Goal: Navigation & Orientation: Find specific page/section

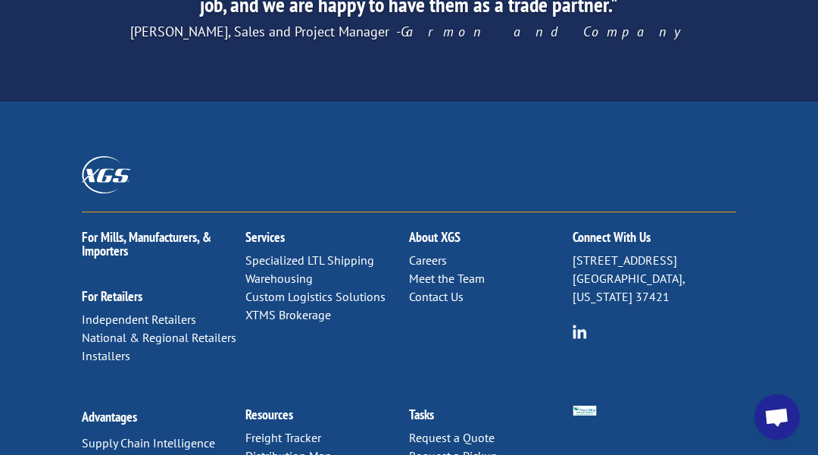
scroll to position [2721, 0]
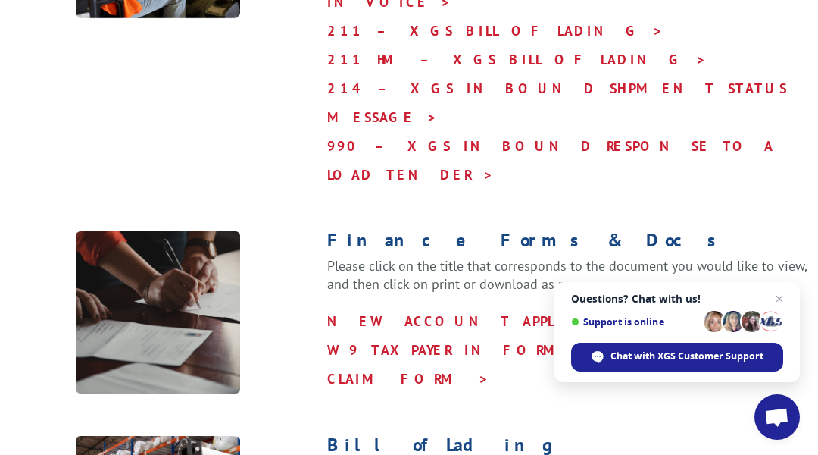
scroll to position [1435, 0]
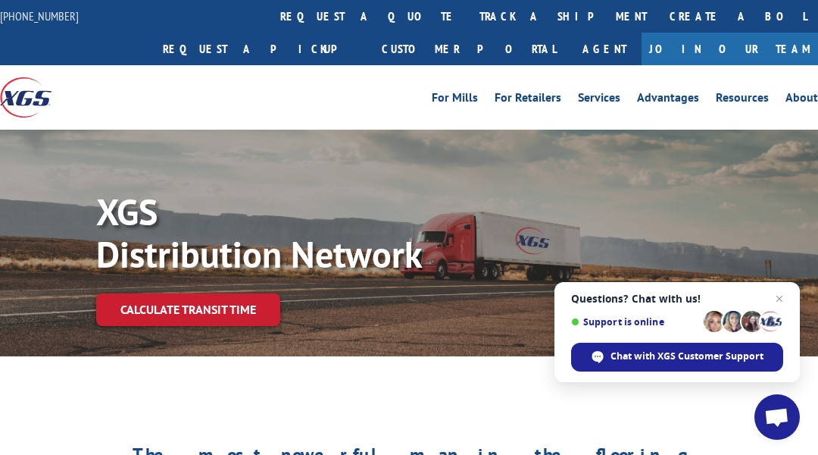
scroll to position [1946, 0]
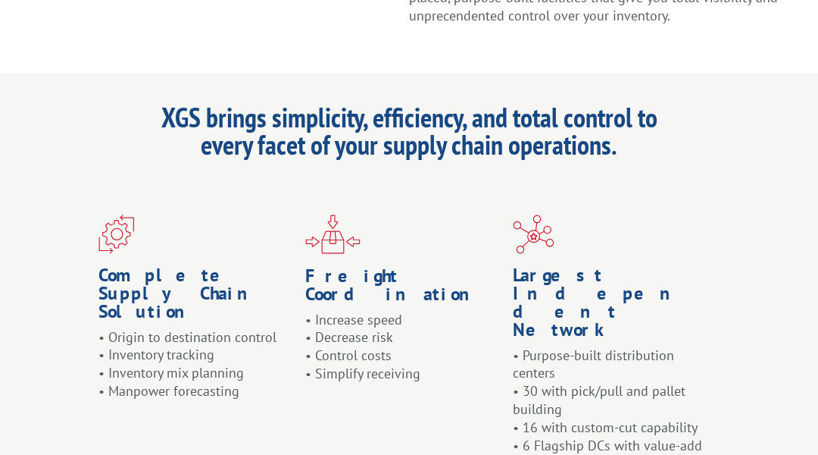
scroll to position [1364, 0]
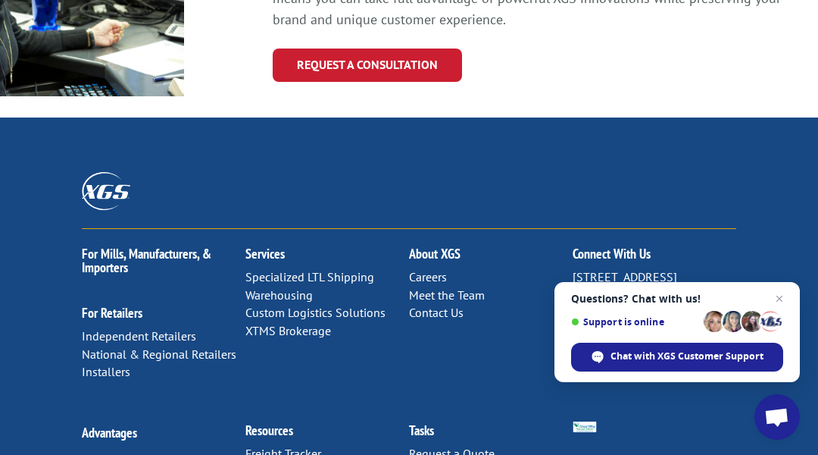
scroll to position [1861, 0]
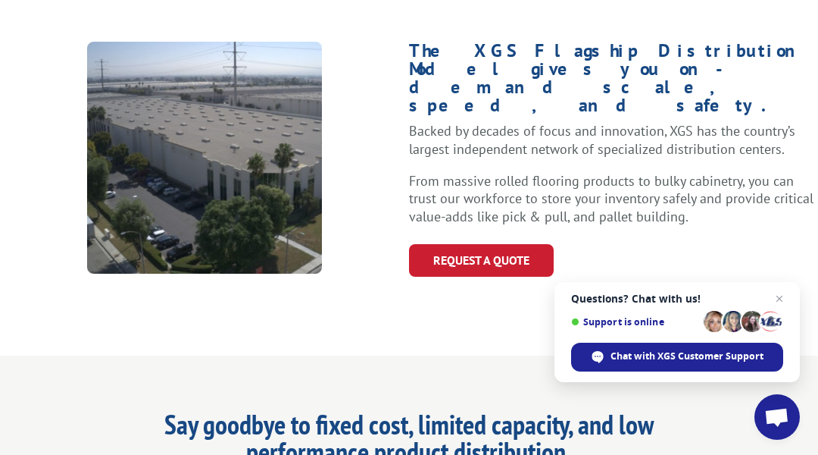
scroll to position [1867, 0]
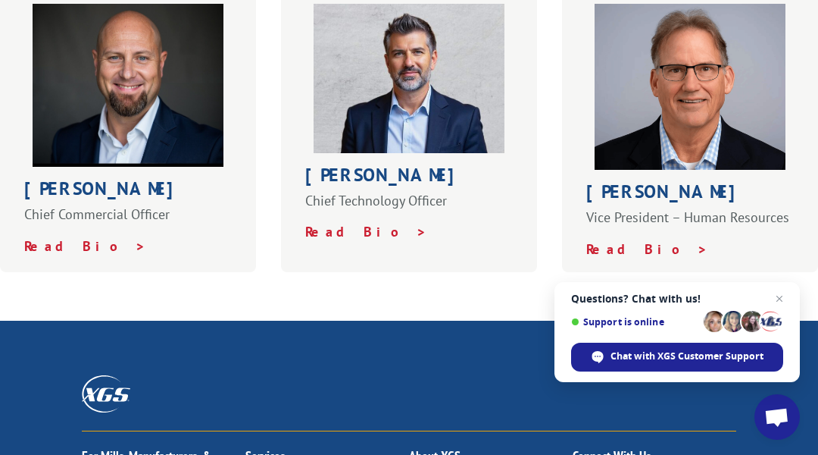
scroll to position [1301, 0]
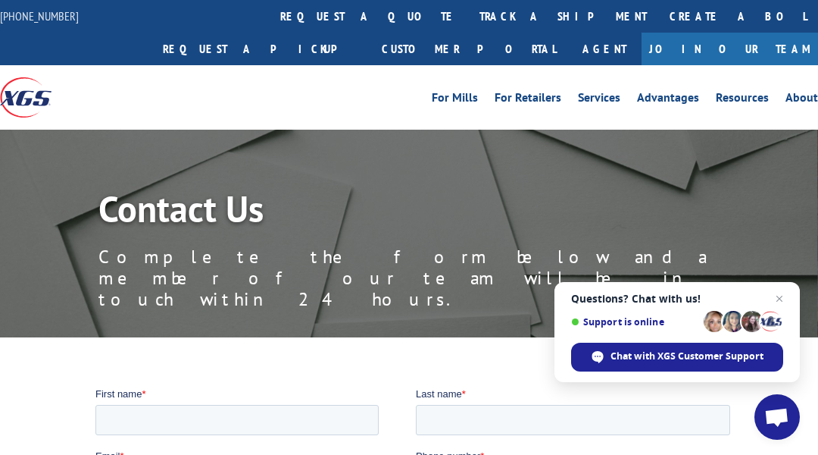
scroll to position [955, 0]
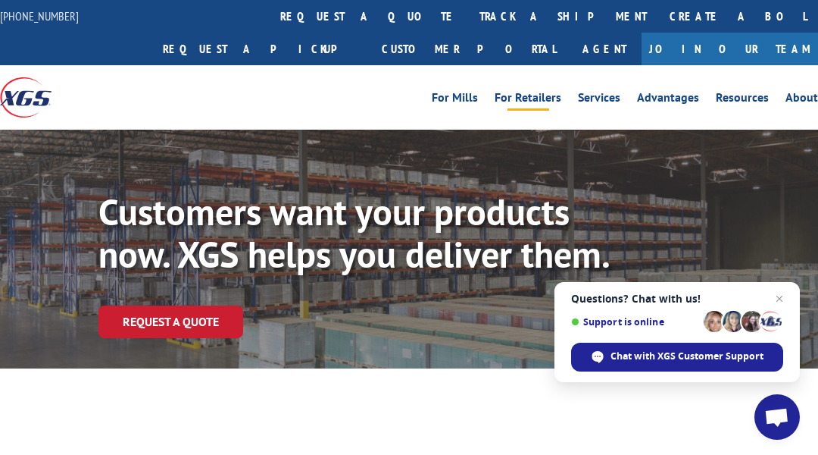
scroll to position [1046, 0]
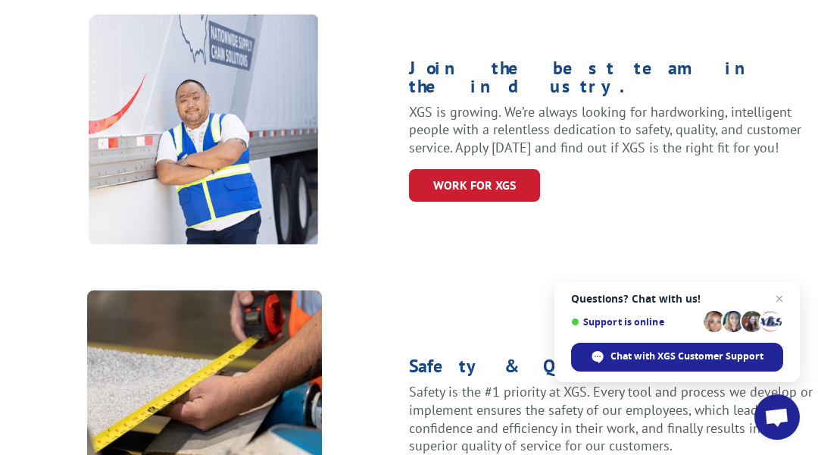
scroll to position [2040, 0]
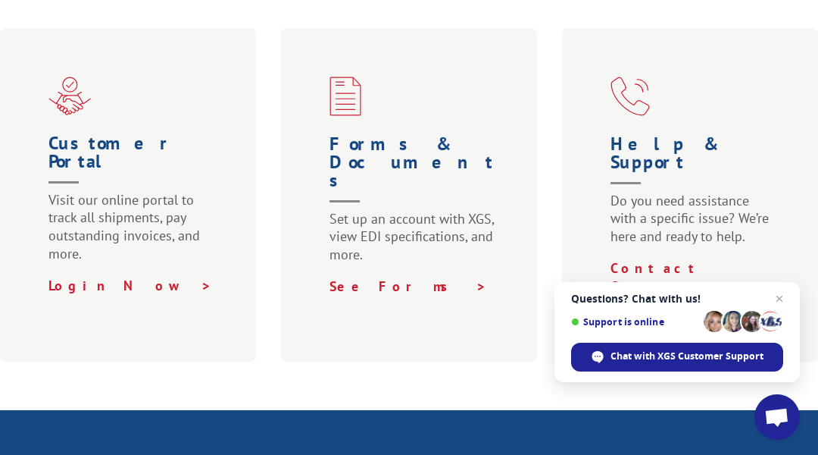
scroll to position [1289, 0]
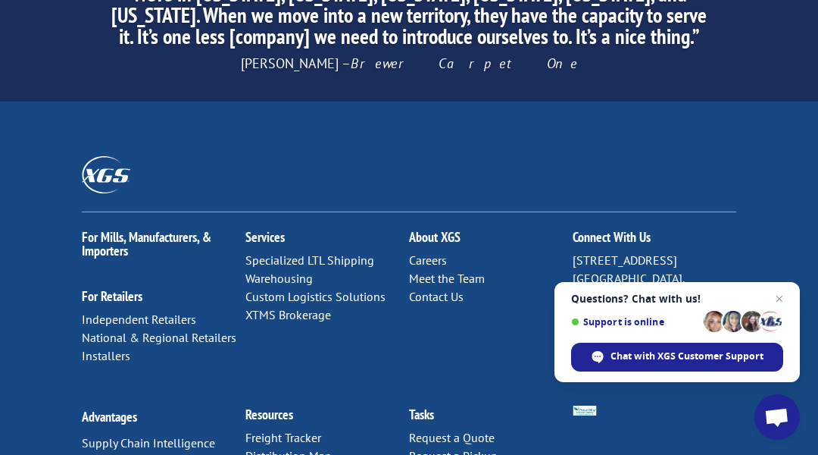
scroll to position [2721, 0]
